Goal: Task Accomplishment & Management: Manage account settings

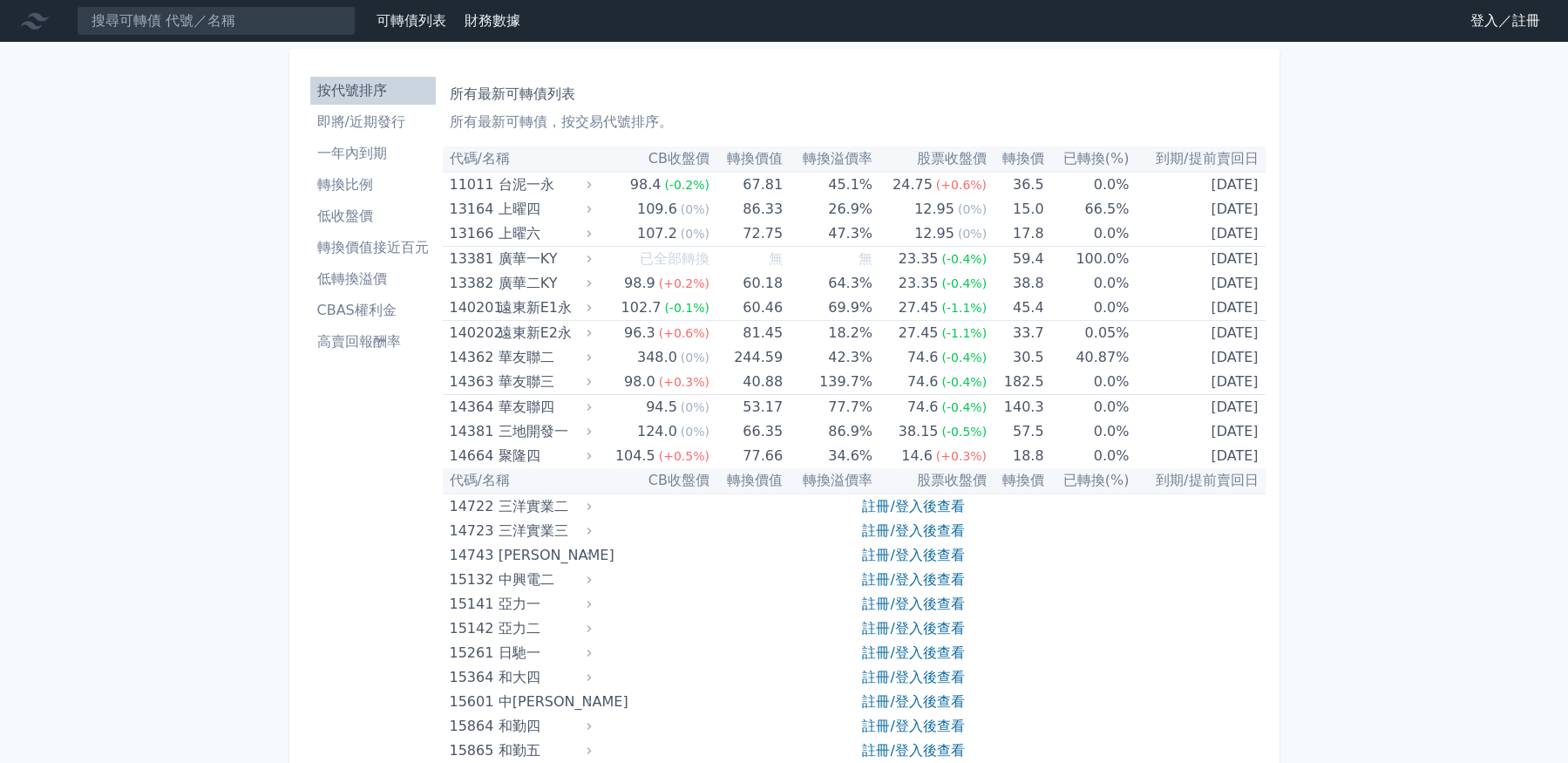
click at [1493, 13] on link "登入／註冊" at bounding box center [1505, 21] width 98 height 28
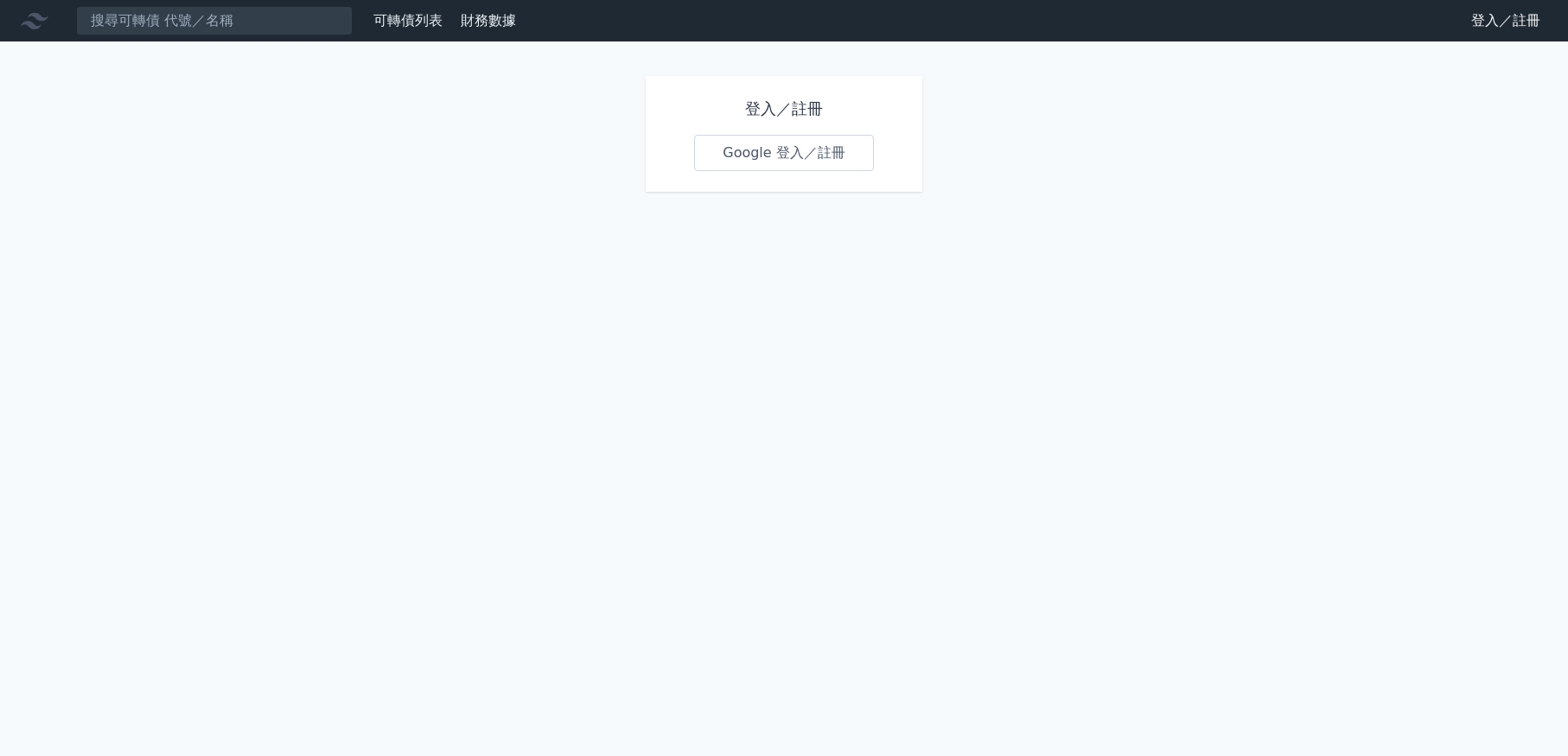
click at [745, 148] on link "Google 登入／註冊" at bounding box center [784, 153] width 180 height 37
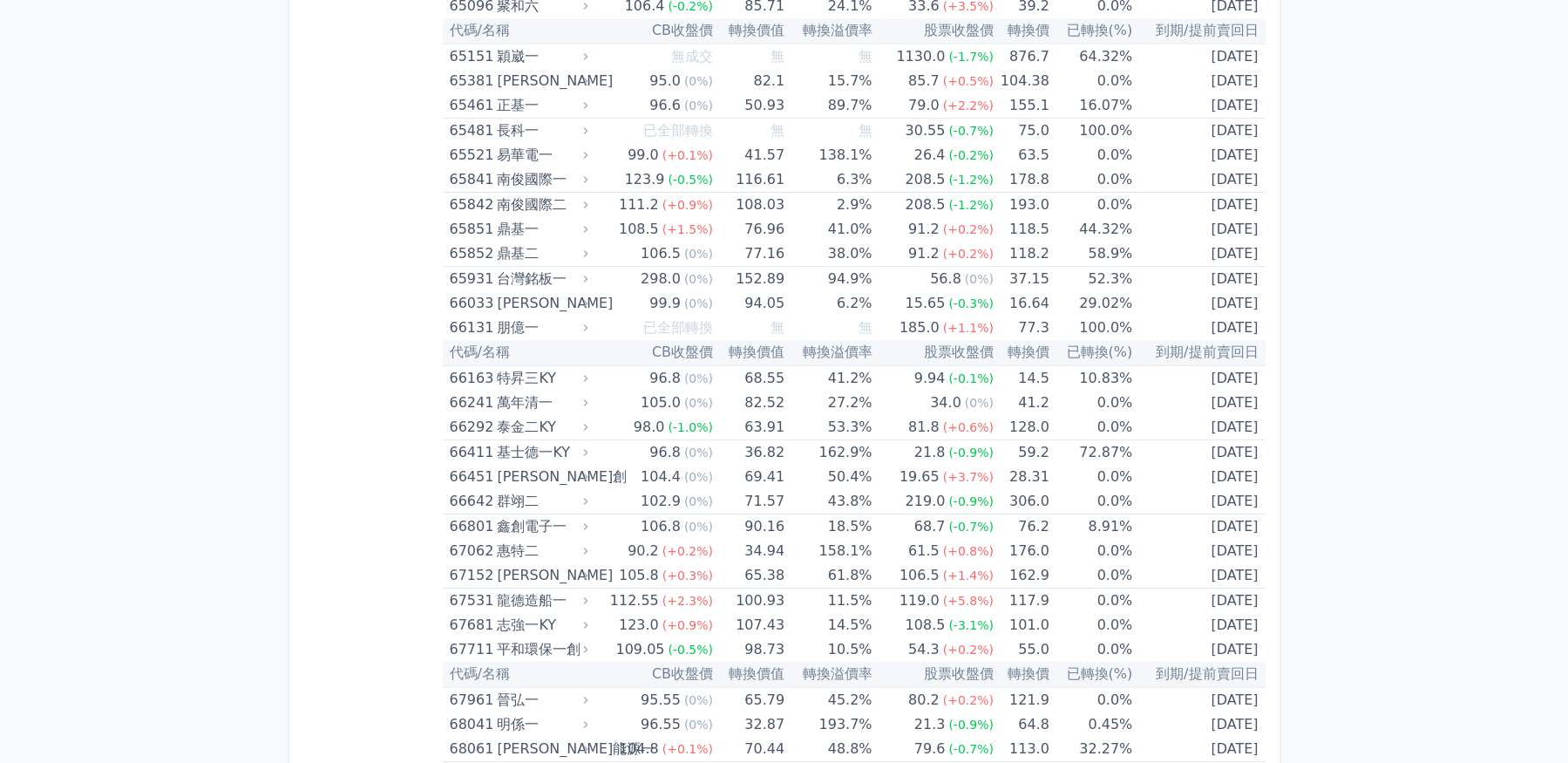
scroll to position [7842, 0]
